Goal: Task Accomplishment & Management: Manage account settings

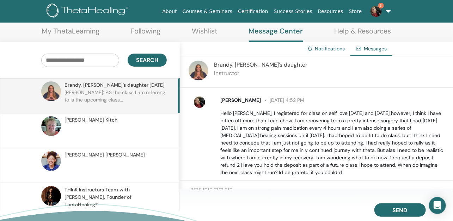
scroll to position [246, 0]
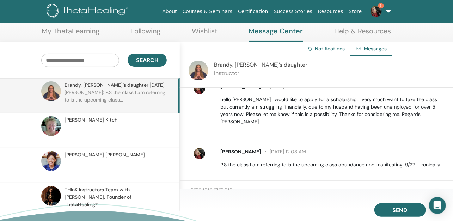
click at [376, 9] on img at bounding box center [375, 11] width 11 height 11
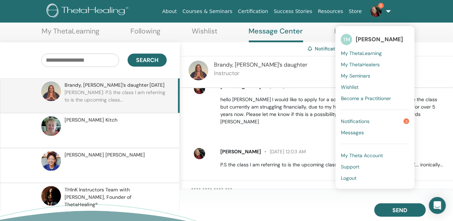
click at [368, 54] on span "My ThetaLearning" at bounding box center [361, 53] width 41 height 6
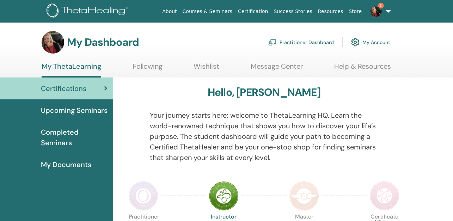
click at [81, 110] on span "Upcoming Seminars" at bounding box center [74, 110] width 67 height 11
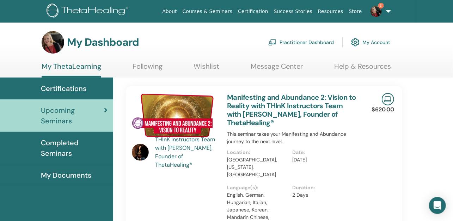
click at [60, 46] on img at bounding box center [53, 42] width 23 height 23
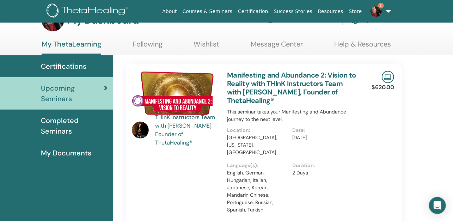
scroll to position [32, 0]
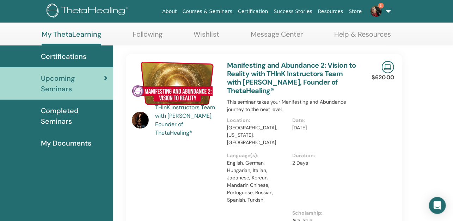
click at [84, 142] on span "My Documents" at bounding box center [66, 143] width 50 height 11
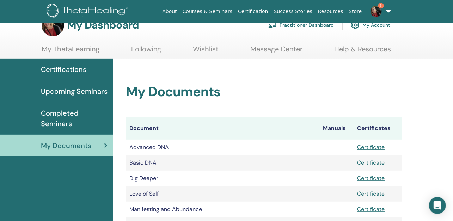
scroll to position [17, 0]
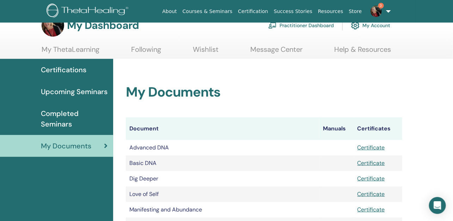
click at [379, 13] on img at bounding box center [375, 11] width 11 height 11
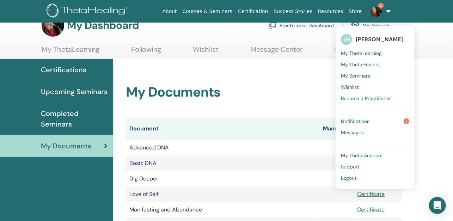
scroll to position [0, 0]
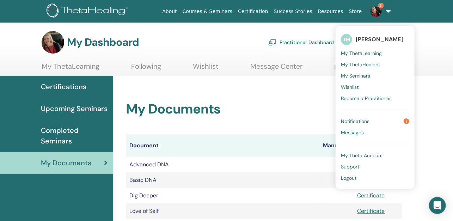
click at [368, 156] on span "My Theta Account" at bounding box center [362, 155] width 42 height 6
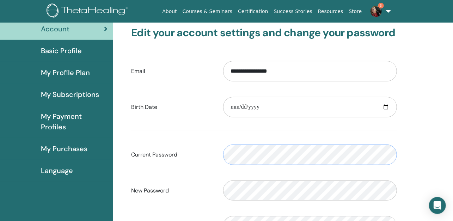
scroll to position [65, 0]
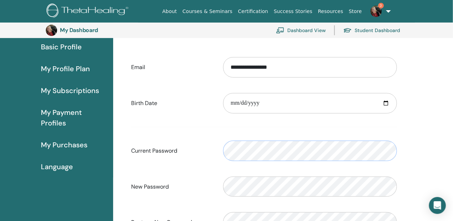
click at [223, 166] on div at bounding box center [223, 166] width 0 height 0
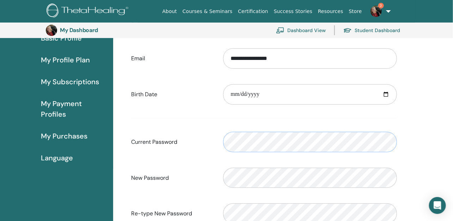
scroll to position [57, 0]
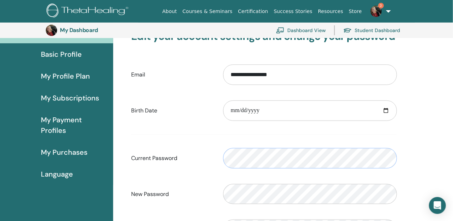
click at [223, 173] on div at bounding box center [223, 173] width 0 height 0
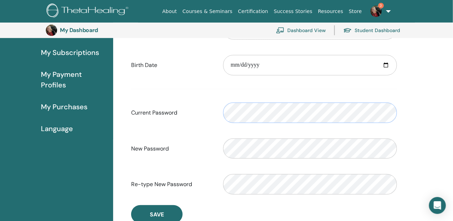
scroll to position [113, 0]
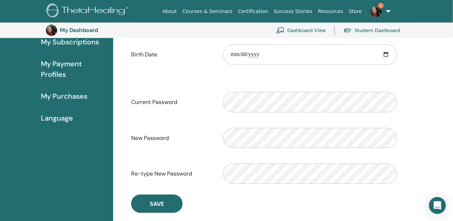
click at [414, 156] on div "**********" at bounding box center [283, 131] width 340 height 333
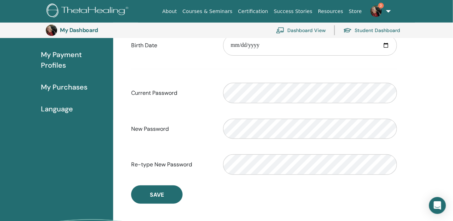
click at [421, 139] on div "**********" at bounding box center [283, 122] width 340 height 333
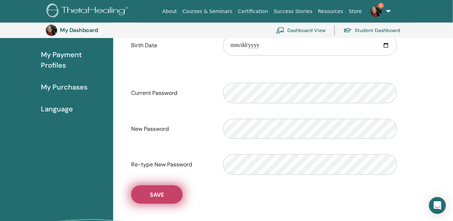
click at [155, 195] on span "Save" at bounding box center [157, 194] width 14 height 7
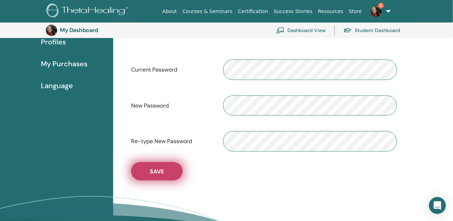
scroll to position [150, 0]
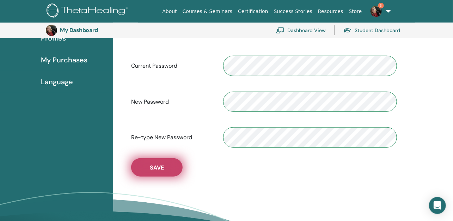
click at [157, 166] on span "Save" at bounding box center [157, 167] width 14 height 7
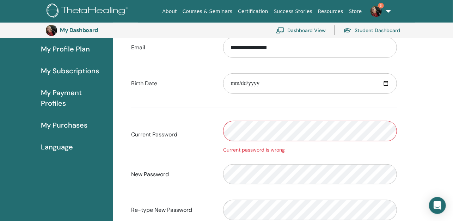
scroll to position [85, 0]
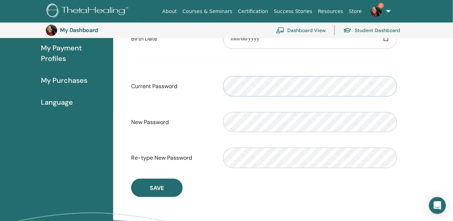
scroll to position [127, 0]
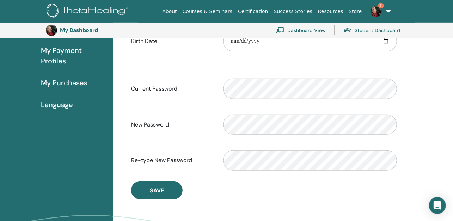
click at [367, 30] on link "Student Dashboard" at bounding box center [371, 30] width 57 height 15
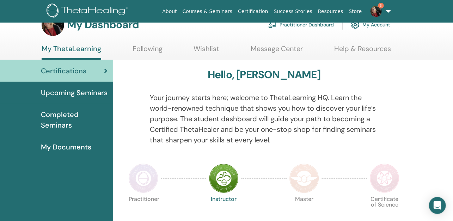
scroll to position [10, 0]
